Goal: Transaction & Acquisition: Purchase product/service

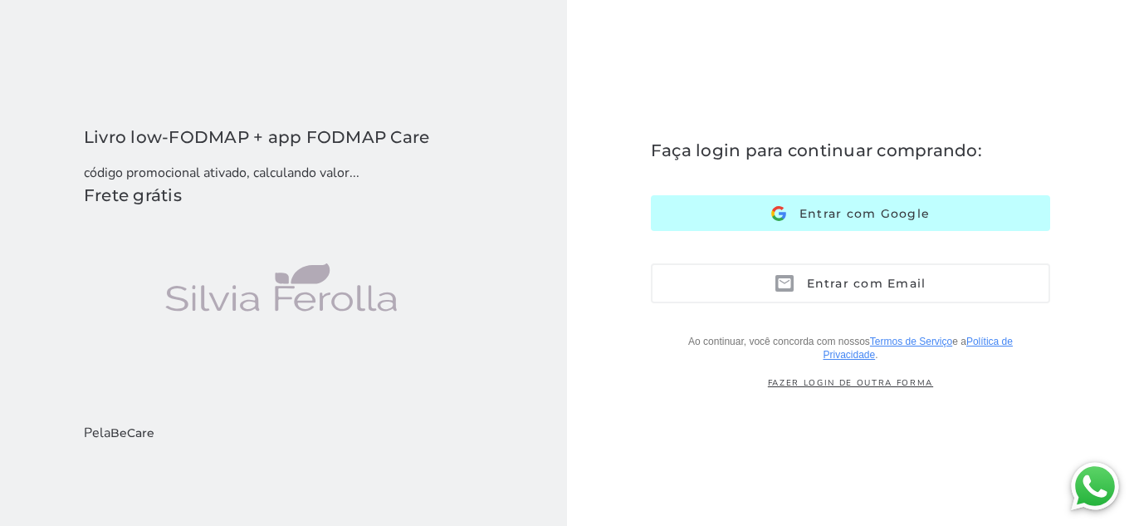
click at [747, 208] on button "Entrar com Google Google" at bounding box center [850, 213] width 399 height 36
